Goal: Transaction & Acquisition: Subscribe to service/newsletter

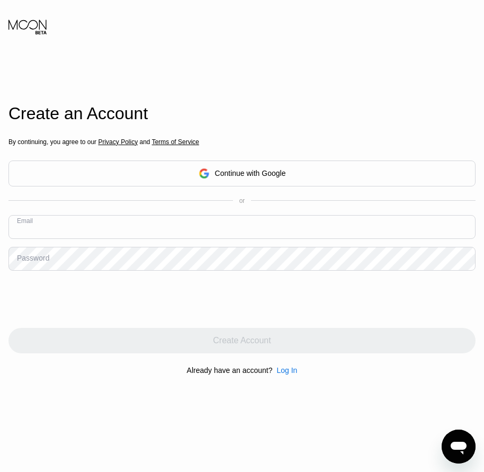
paste input "[EMAIL_ADDRESS][DOMAIN_NAME]"
type input "[EMAIL_ADDRESS][DOMAIN_NAME]"
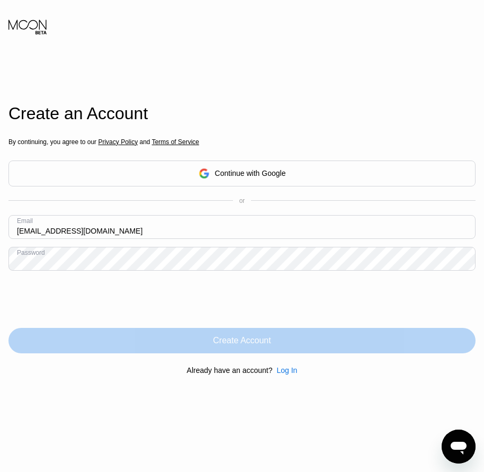
click at [229, 346] on div "Create Account" at bounding box center [242, 340] width 58 height 11
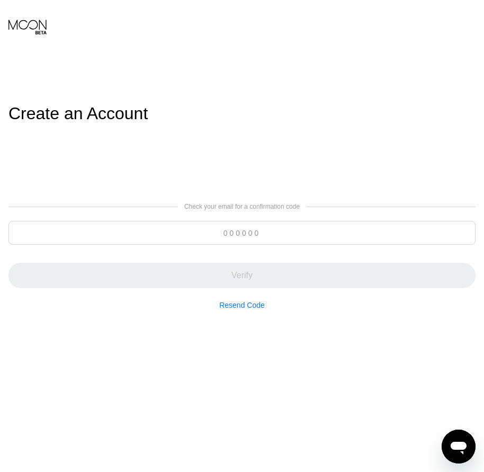
paste input "211197"
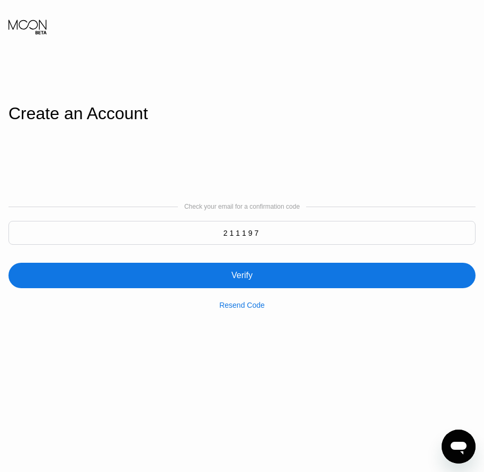
type input "211197"
click at [246, 277] on div "Verify" at bounding box center [241, 275] width 21 height 11
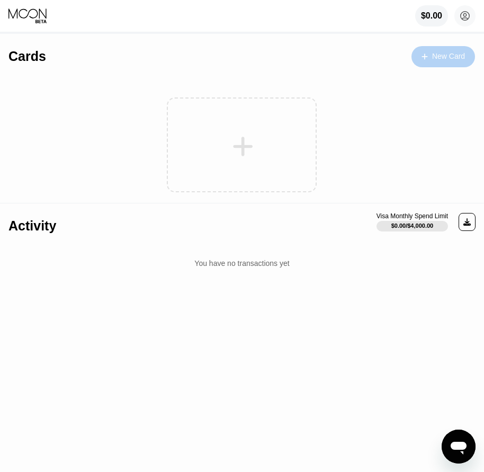
click at [456, 50] on div "New Card" at bounding box center [444, 56] width 64 height 21
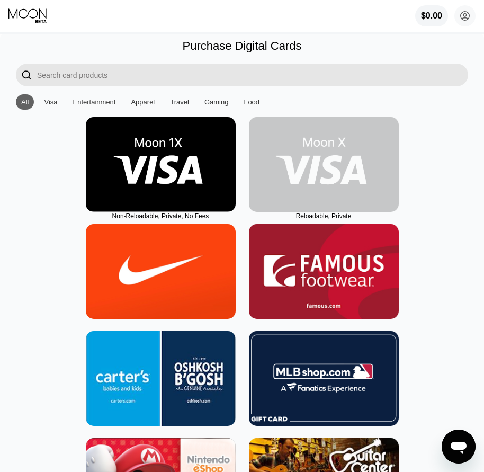
click at [329, 207] on img at bounding box center [324, 164] width 150 height 95
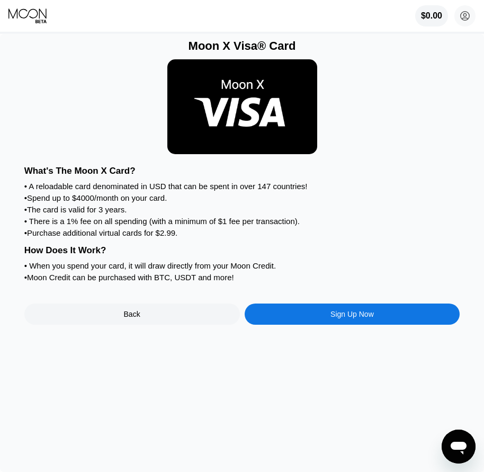
click at [350, 325] on div "Sign Up Now" at bounding box center [353, 314] width 216 height 21
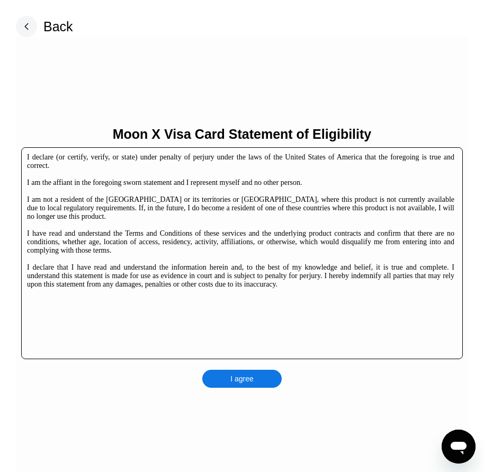
click at [242, 384] on div "I agree" at bounding box center [241, 379] width 23 height 10
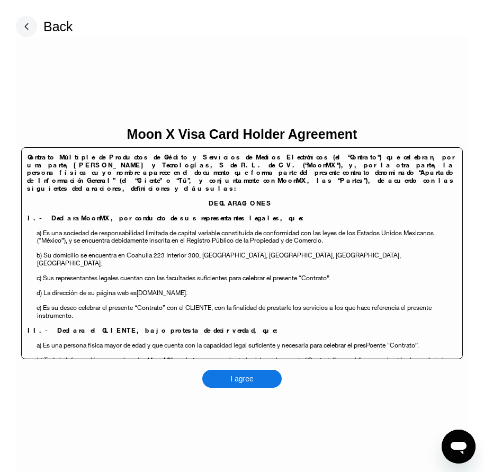
click at [257, 384] on div "I agree" at bounding box center [241, 379] width 79 height 18
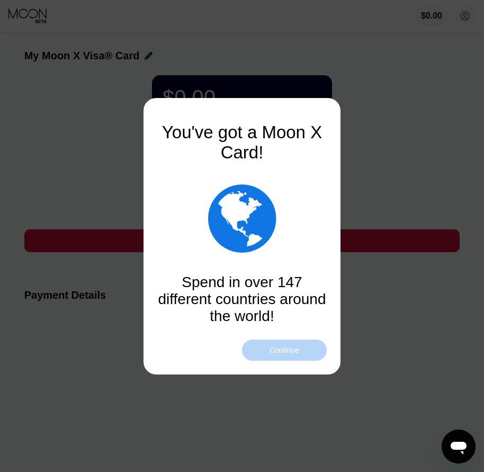
click at [305, 353] on div "Continue" at bounding box center [284, 350] width 85 height 21
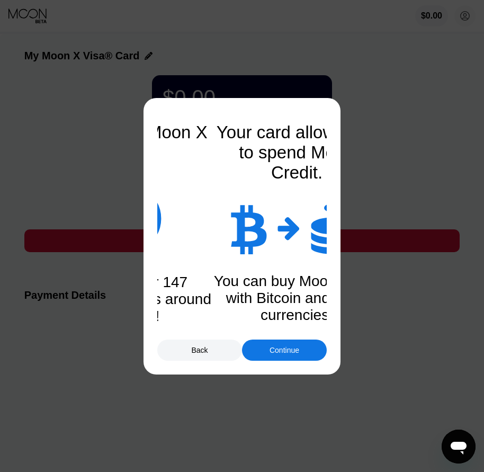
click at [305, 353] on div "Continue" at bounding box center [284, 350] width 85 height 21
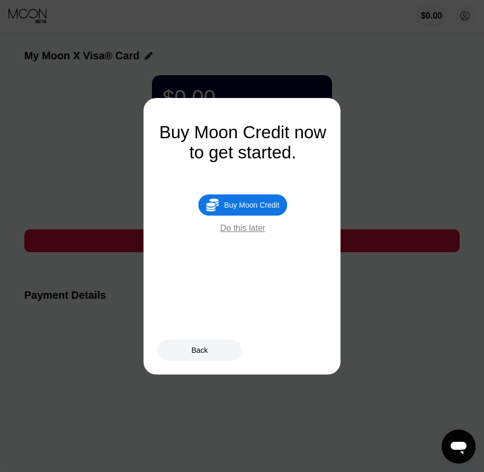
click at [259, 209] on div "Buy Moon Credit" at bounding box center [251, 205] width 55 height 8
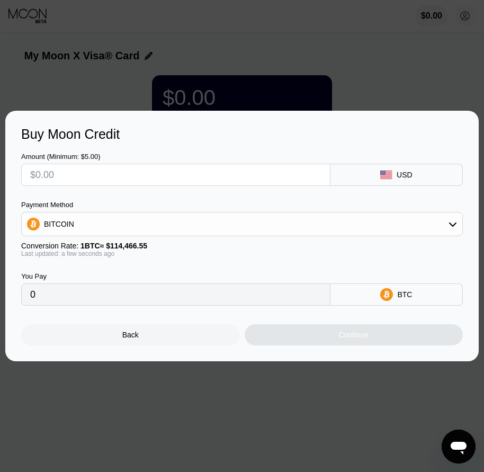
click at [163, 337] on div "Back" at bounding box center [130, 334] width 219 height 21
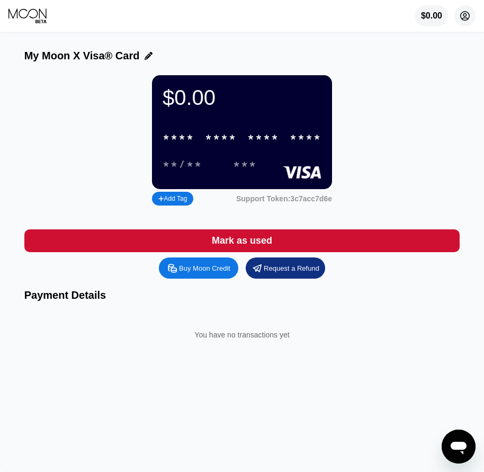
click at [470, 19] on circle at bounding box center [465, 15] width 21 height 21
